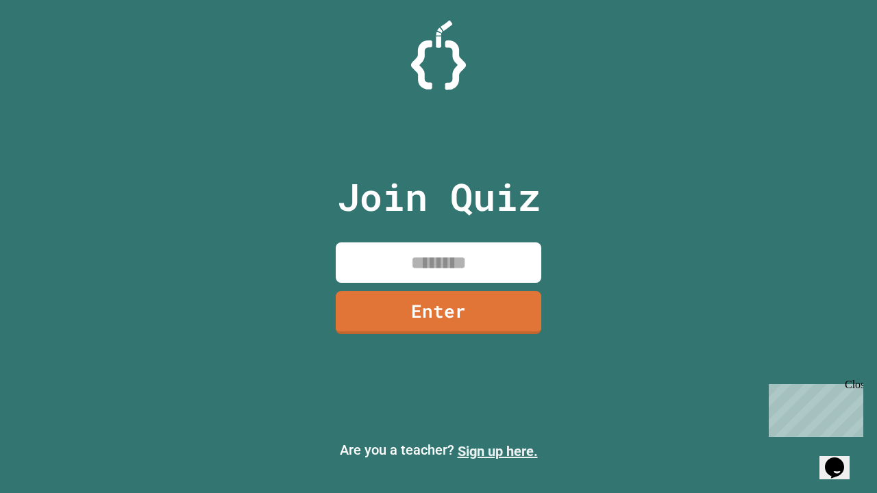
click at [497, 451] on link "Sign up here." at bounding box center [498, 451] width 80 height 16
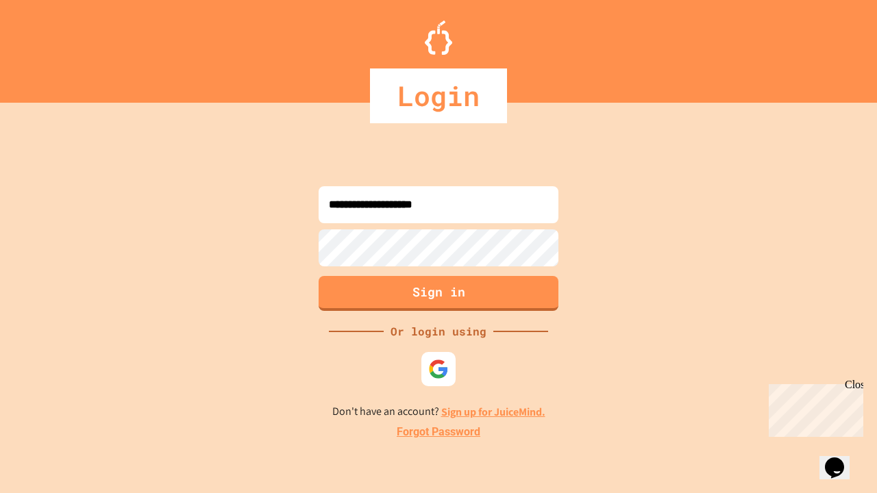
type input "**********"
